Goal: Information Seeking & Learning: Learn about a topic

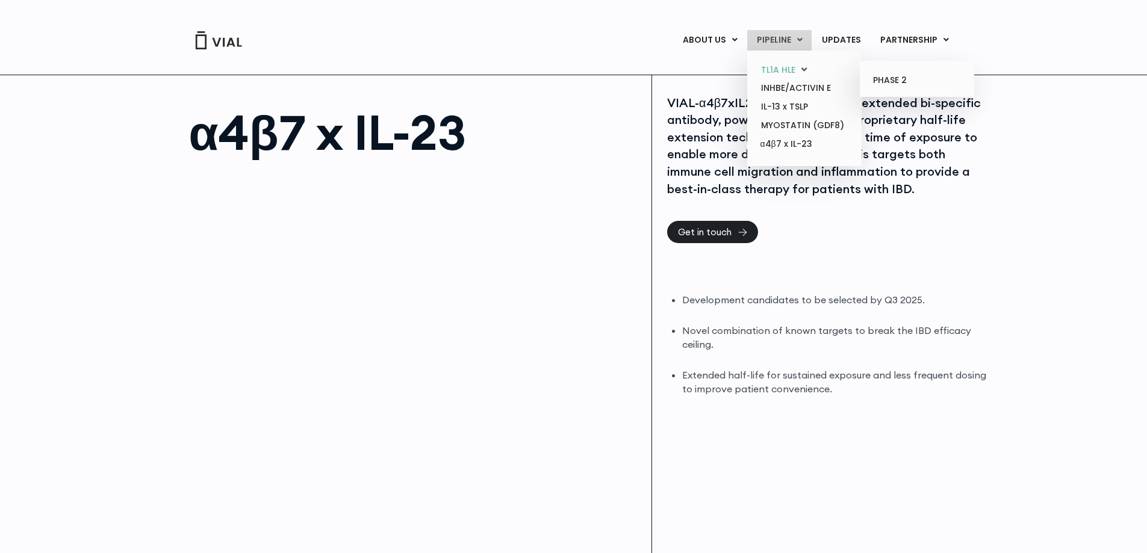
click at [790, 66] on link "TL1A HLE" at bounding box center [804, 70] width 105 height 19
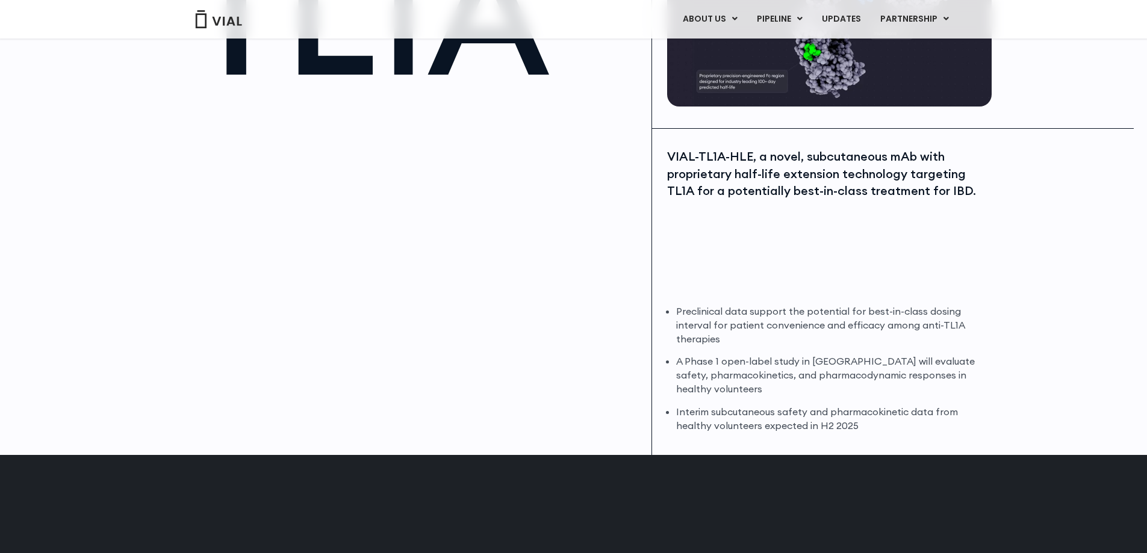
scroll to position [181, 0]
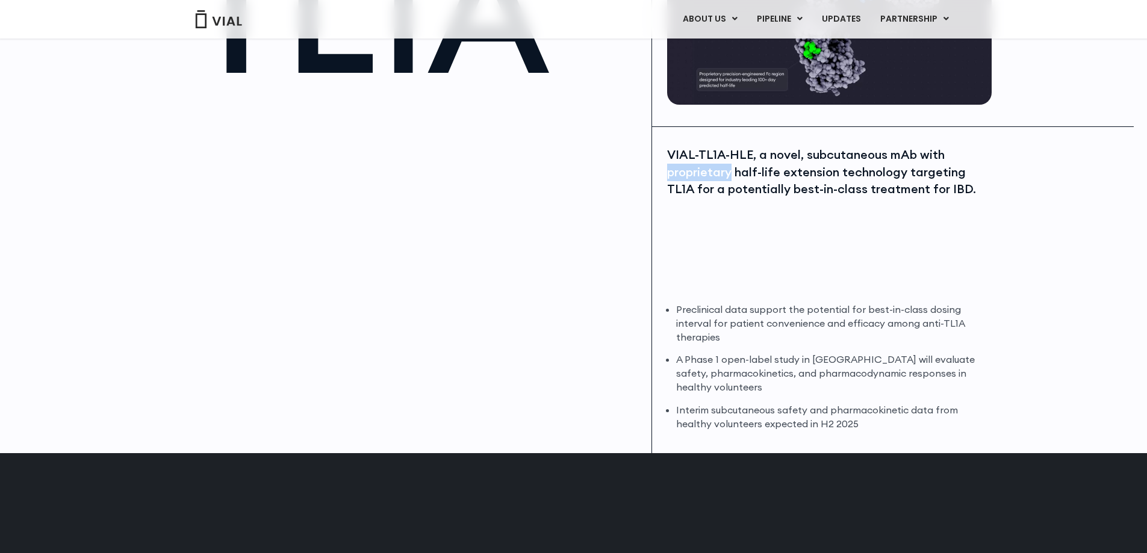
drag, startPoint x: 668, startPoint y: 169, endPoint x: 733, endPoint y: 169, distance: 65.0
click at [733, 169] on div "VIAL-TL1A-HLE, a novel, subcutaneous mAb with proprietary half-life extension t…" at bounding box center [828, 172] width 322 height 52
